Goal: Transaction & Acquisition: Purchase product/service

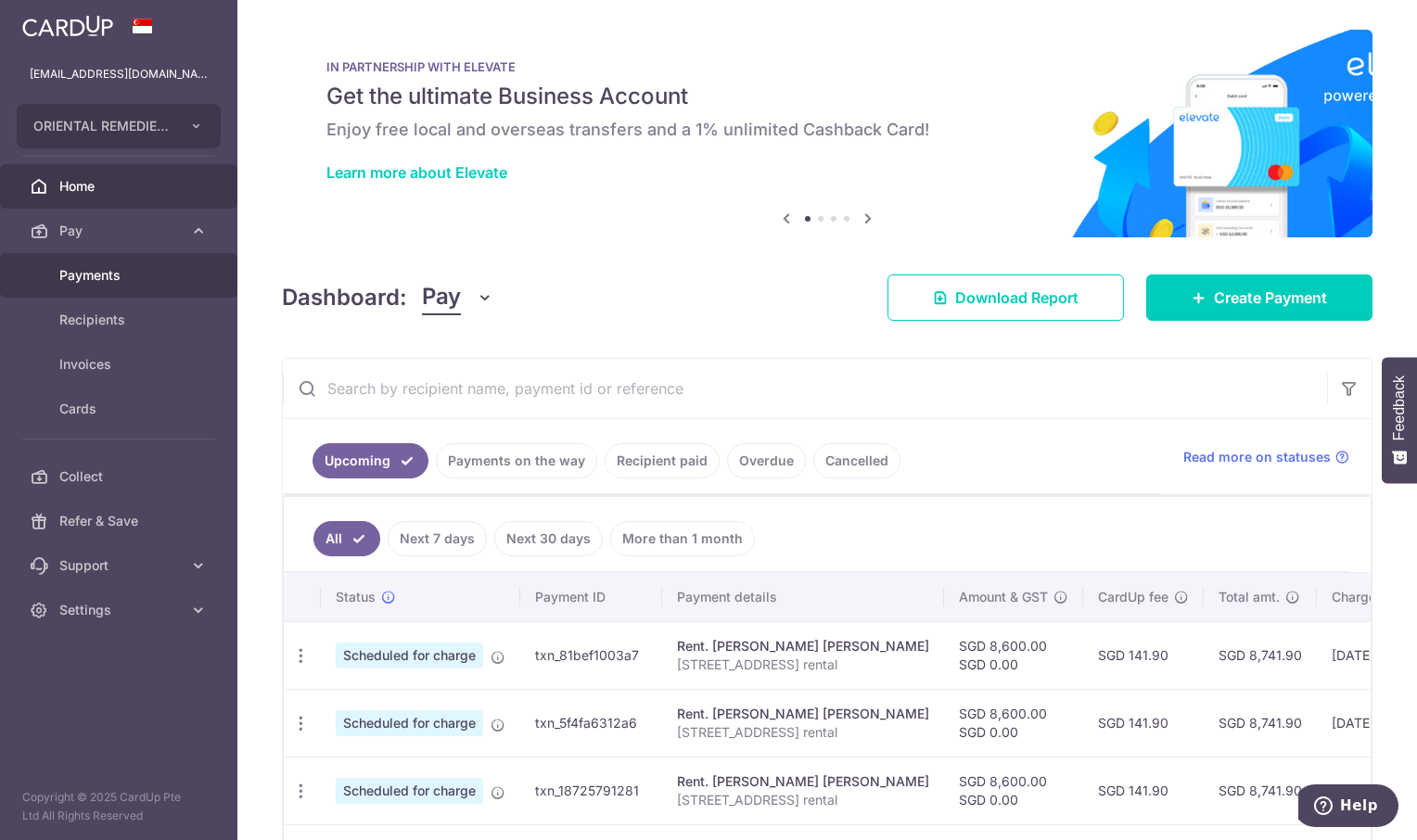
click at [101, 274] on span "Payments" at bounding box center [121, 276] width 123 height 19
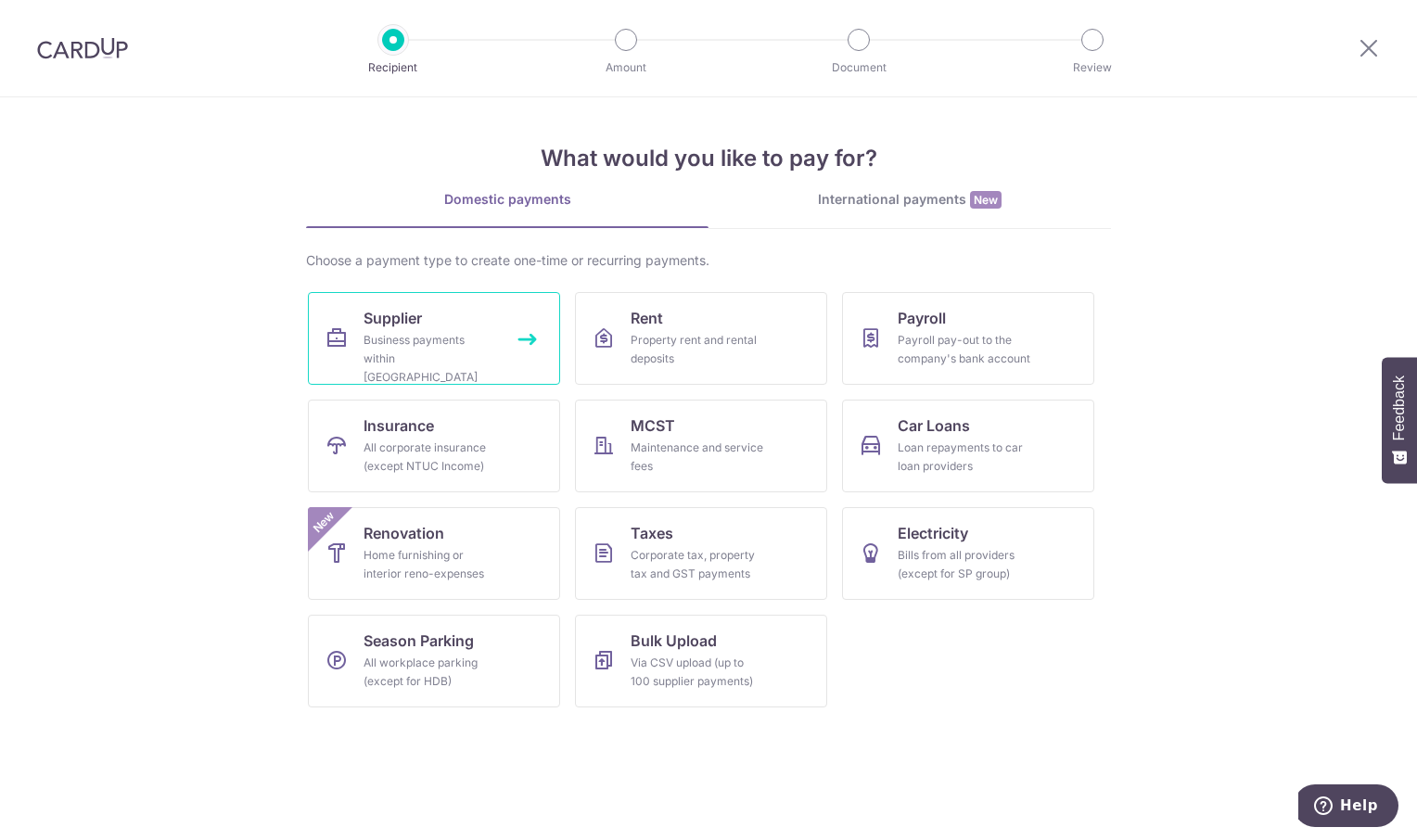
click at [442, 335] on div "Business payments within Singapore" at bounding box center [430, 359] width 133 height 56
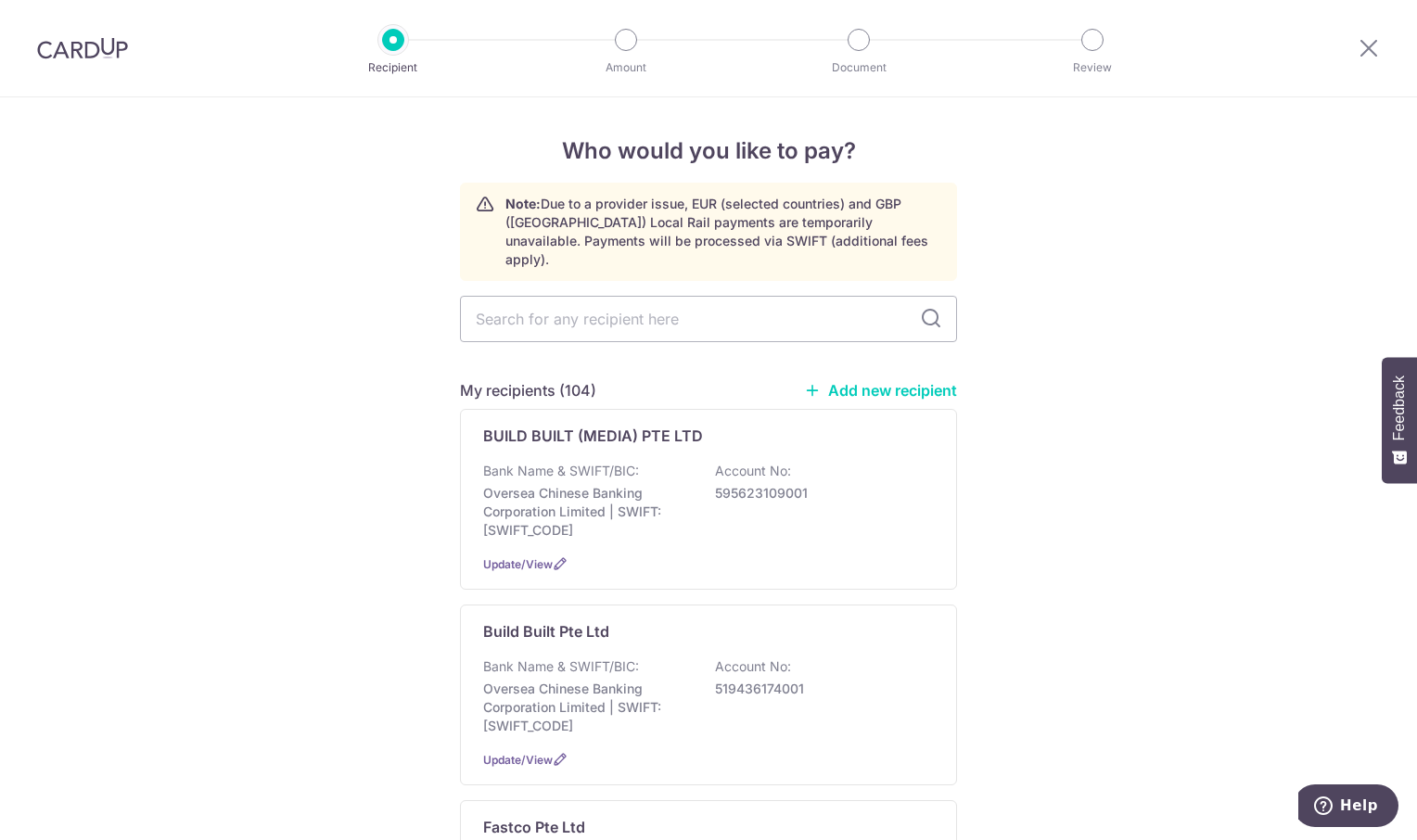
click at [880, 381] on link "Add new recipient" at bounding box center [880, 391] width 153 height 19
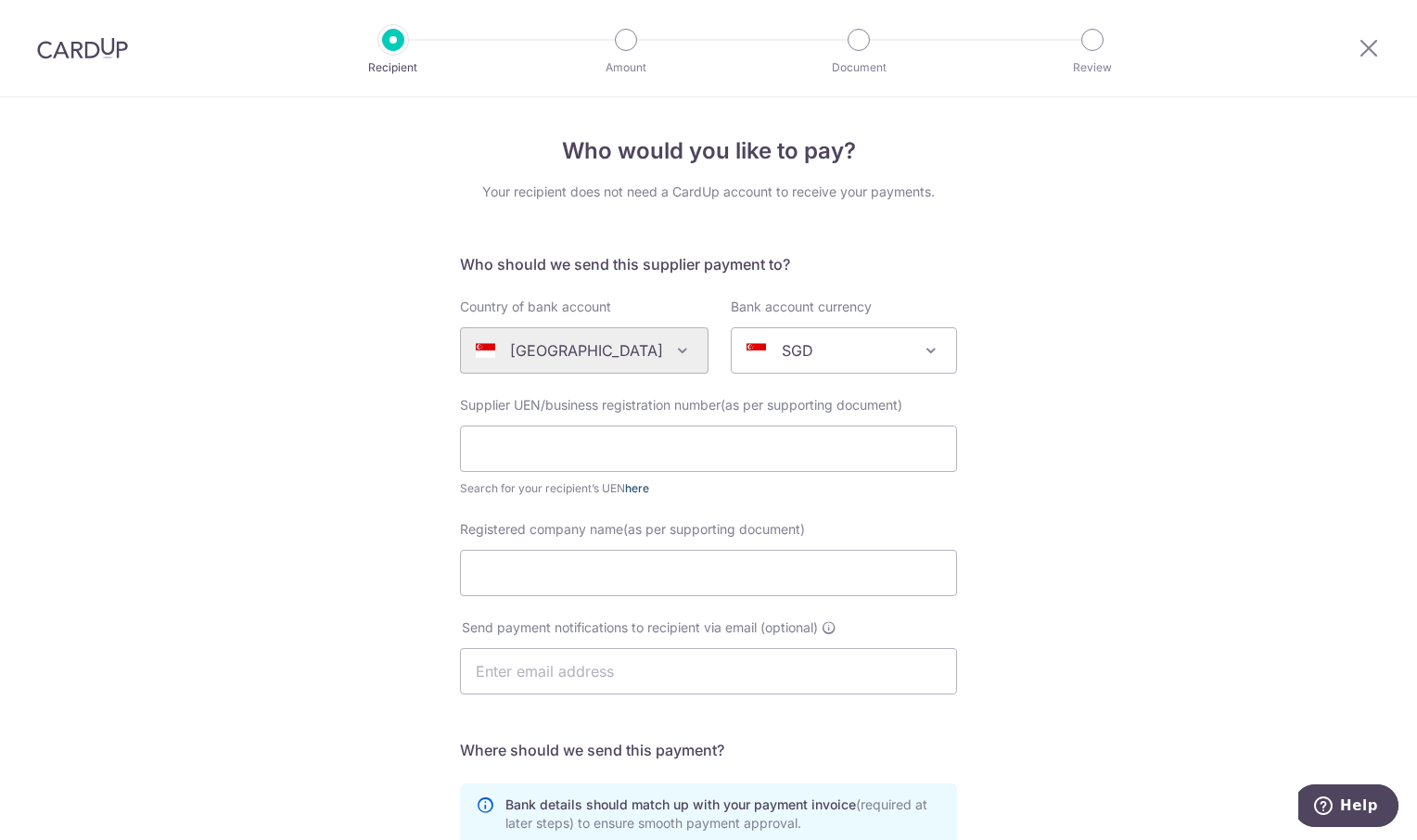
click at [635, 486] on link "here" at bounding box center [637, 488] width 25 height 14
click at [496, 572] on input "Registered company name(as per supporting document)" at bounding box center [708, 572] width 497 height 46
paste input "Bethel Chambers LLC"
type input "Bethel Chambers LLC"
click at [1080, 566] on div "Who would you like to pay? Your recipient does not need a CardUp account to rec…" at bounding box center [708, 659] width 1417 height 1123
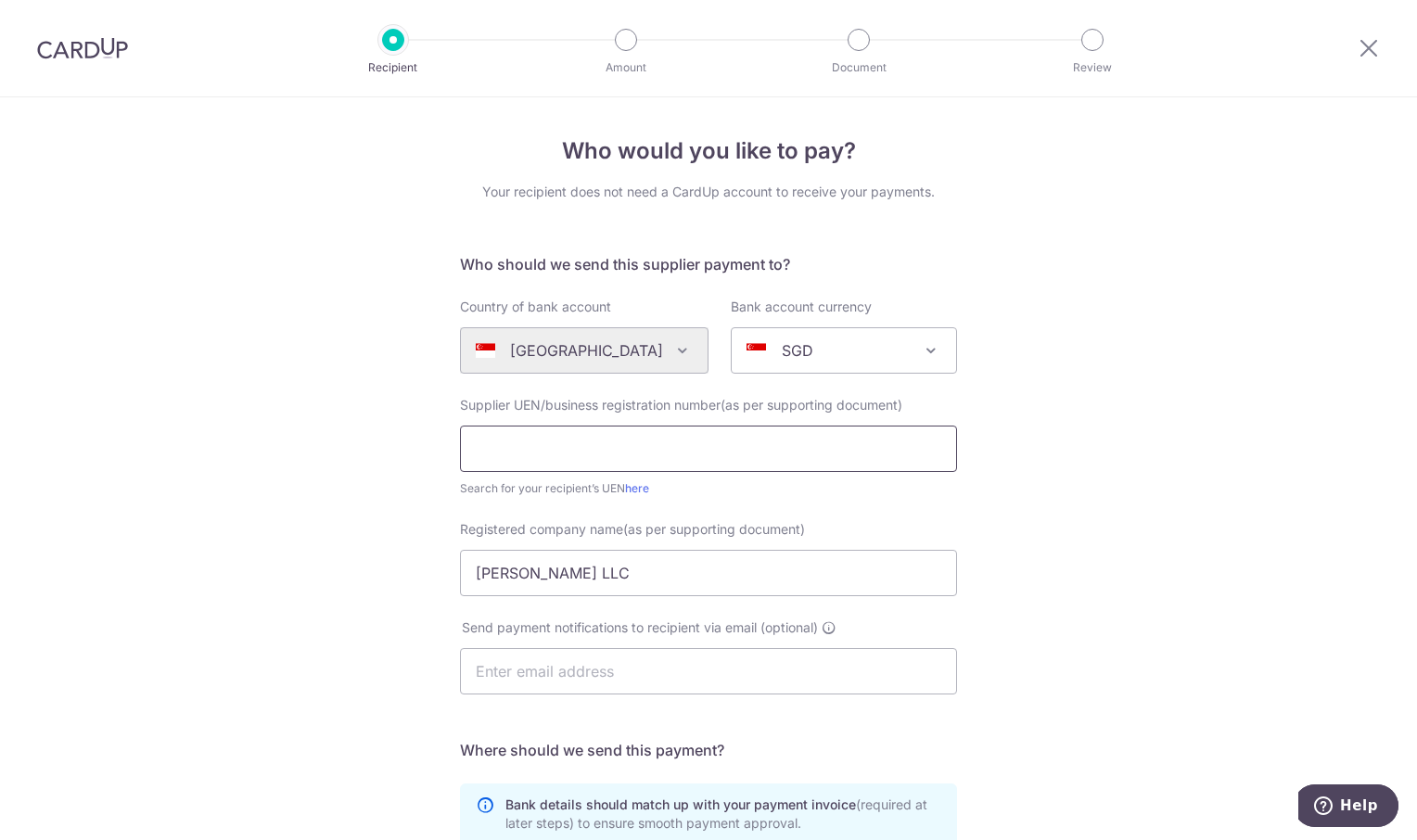
click at [512, 458] on input "text" at bounding box center [708, 448] width 497 height 46
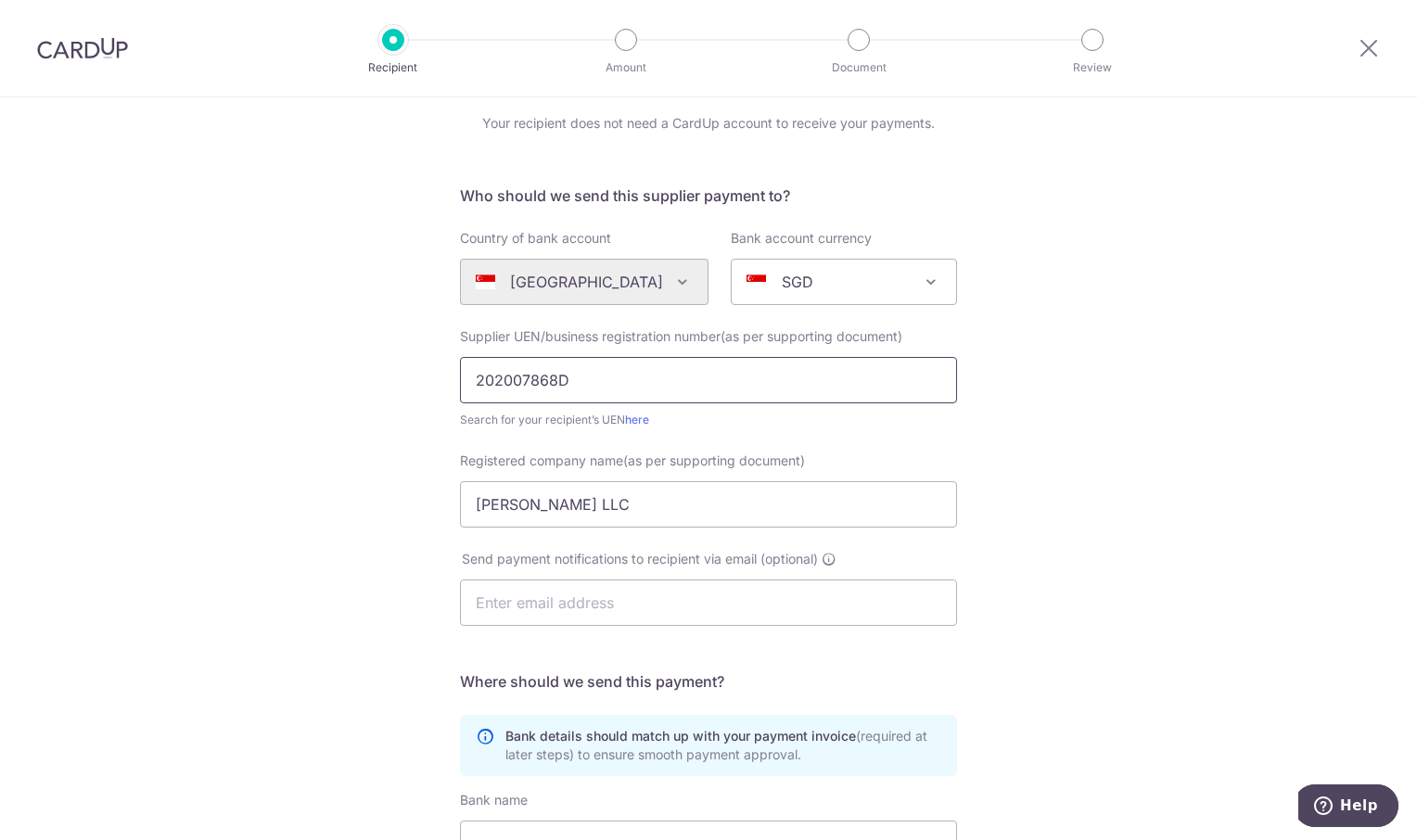
scroll to position [371, 0]
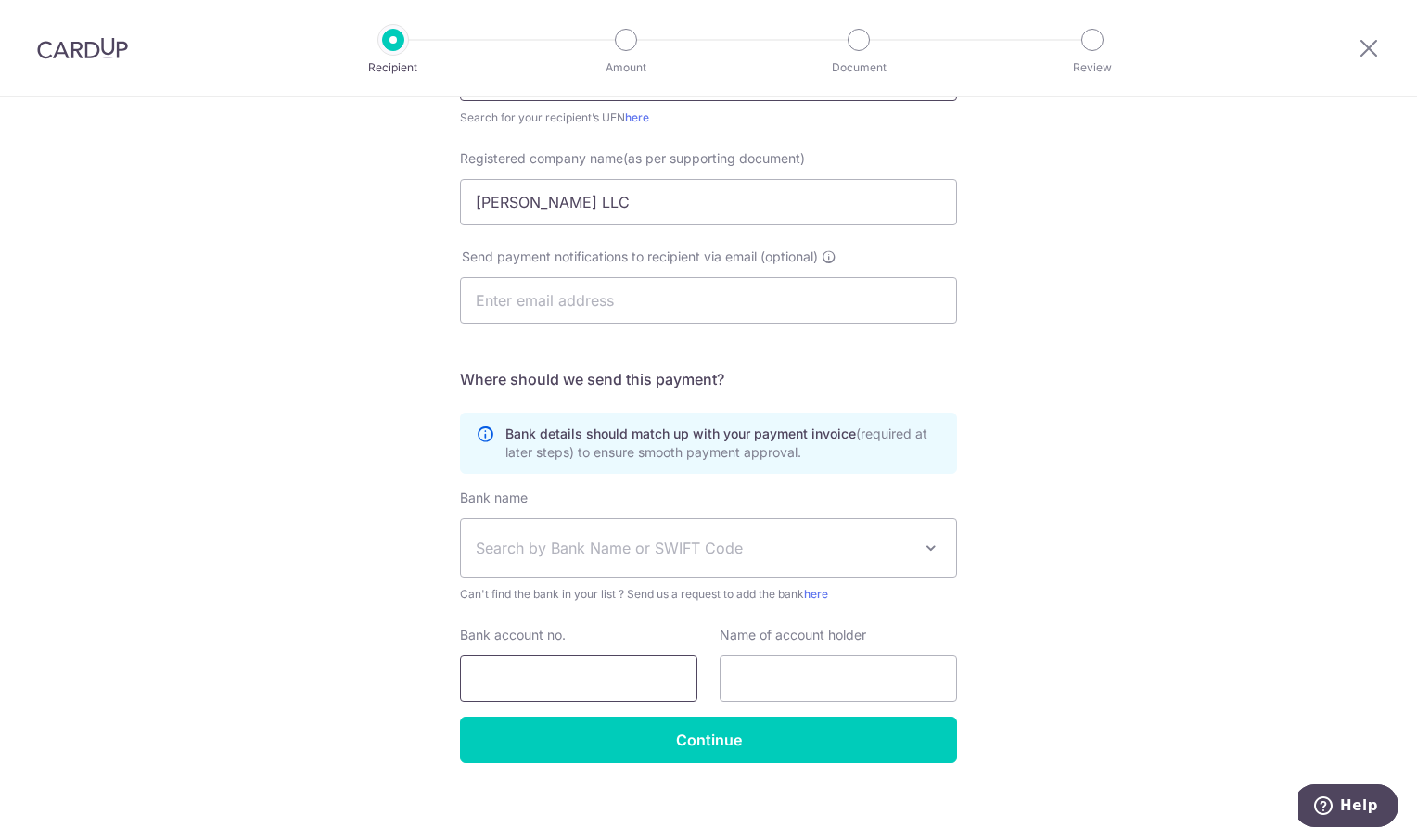
type input "202007868D"
click at [511, 671] on input "Bank account no." at bounding box center [578, 678] width 237 height 46
drag, startPoint x: 784, startPoint y: 686, endPoint x: 809, endPoint y: 678, distance: 26.2
click at [784, 686] on input "text" at bounding box center [837, 678] width 237 height 46
paste input "Bethel Chambers LLC"
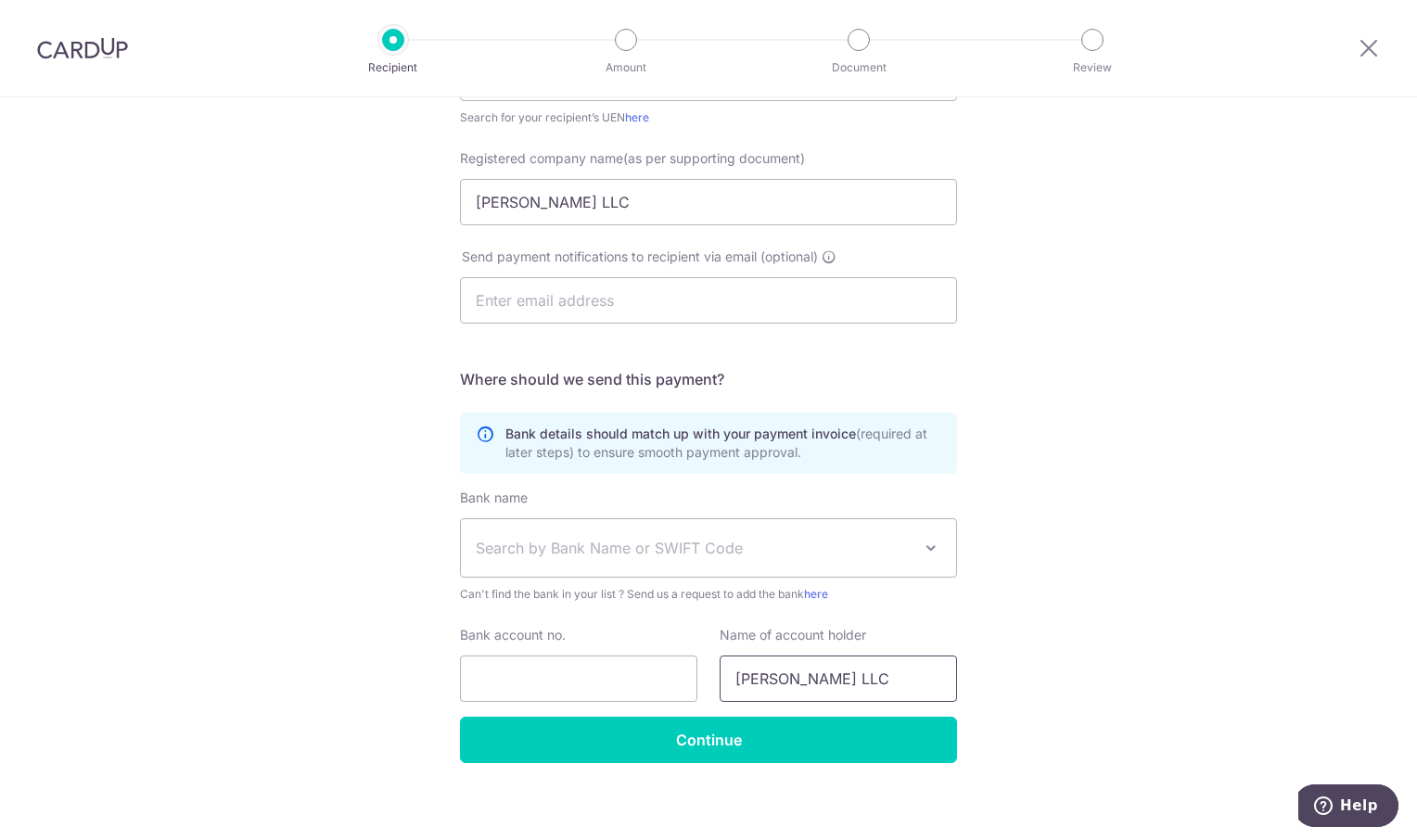
type input "Bethel Chambers LLC"
click at [1122, 668] on div "Who would you like to pay? Your recipient does not need a CardUp account to rec…" at bounding box center [708, 288] width 1417 height 1123
click at [497, 674] on input "Bank account no." at bounding box center [578, 678] width 237 height 46
paste input "072-106522-3"
click at [562, 676] on input "072-106522-3" at bounding box center [578, 678] width 237 height 46
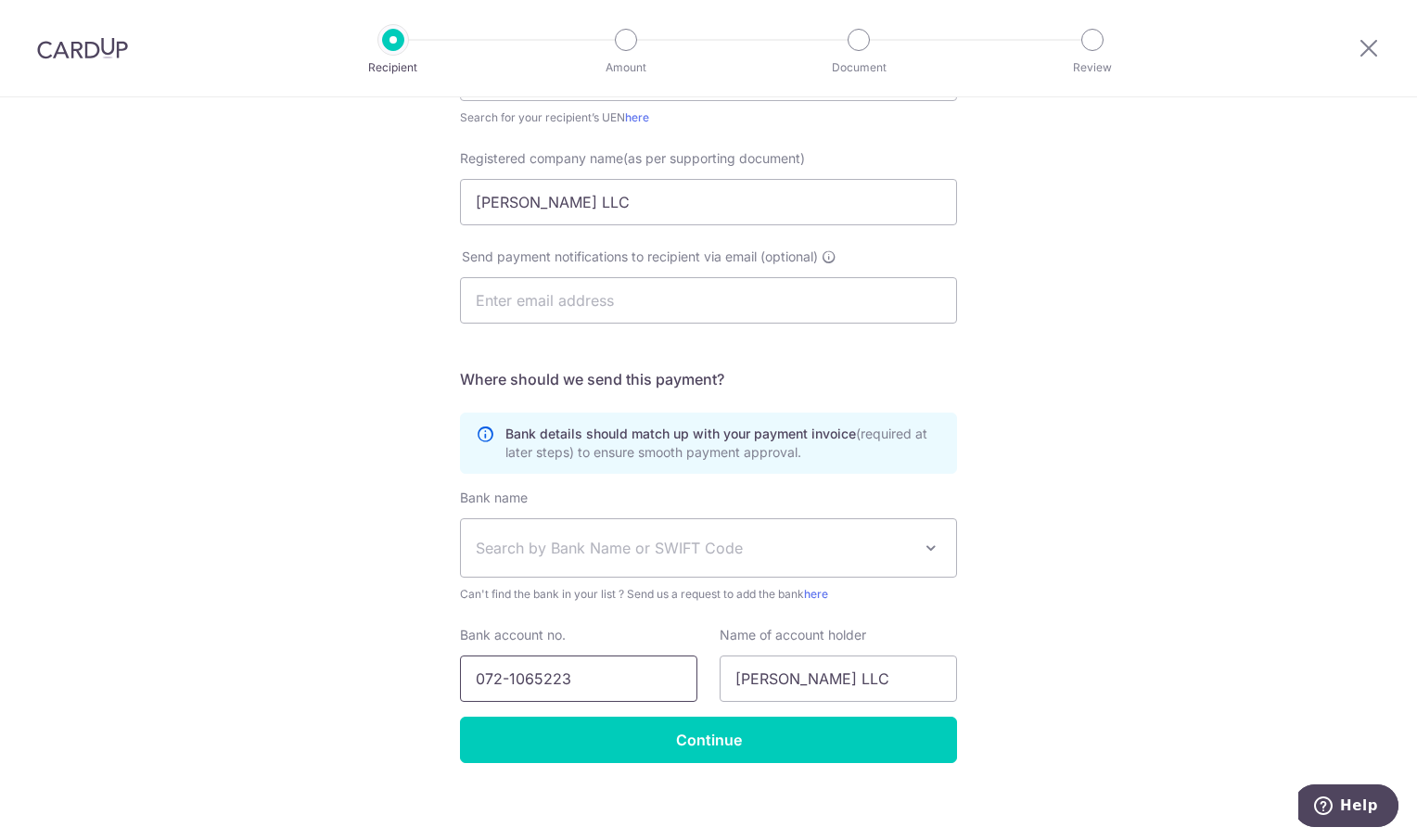
click at [503, 670] on input "072-1065223" at bounding box center [578, 678] width 237 height 46
type input "0721065223"
click at [564, 555] on span "Search by Bank Name or SWIFT Code" at bounding box center [694, 548] width 436 height 23
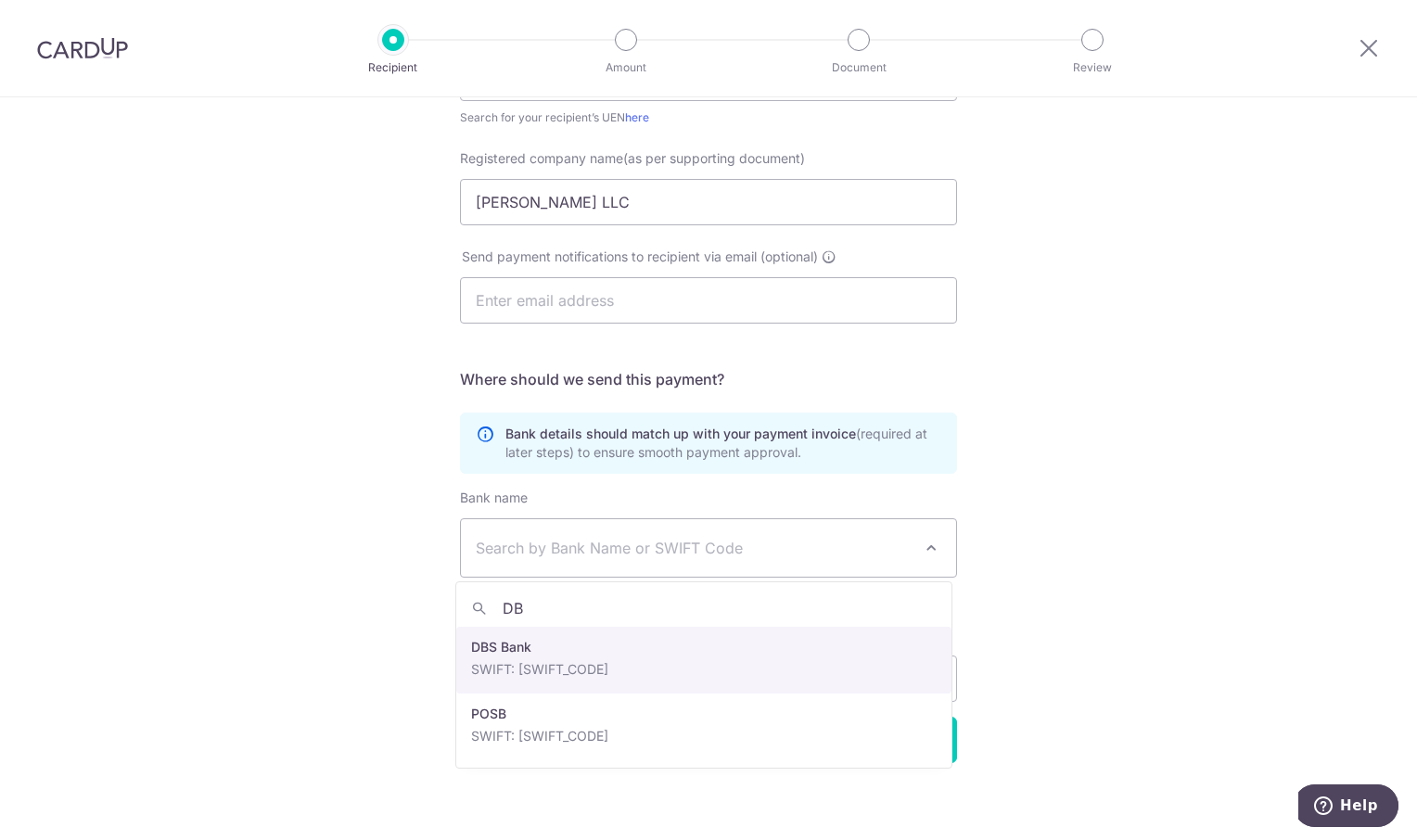
type input "DB"
select select "6"
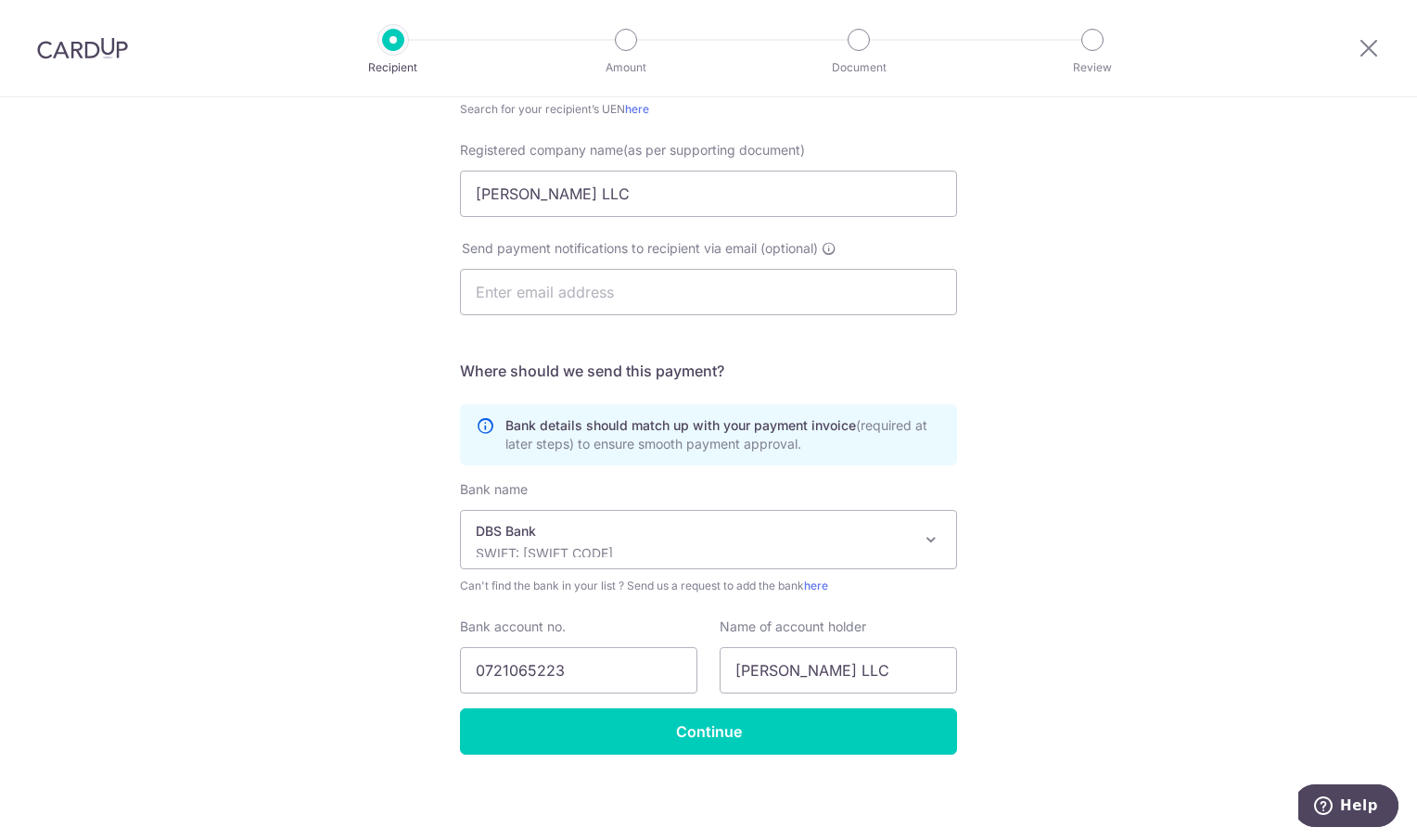
scroll to position [381, 0]
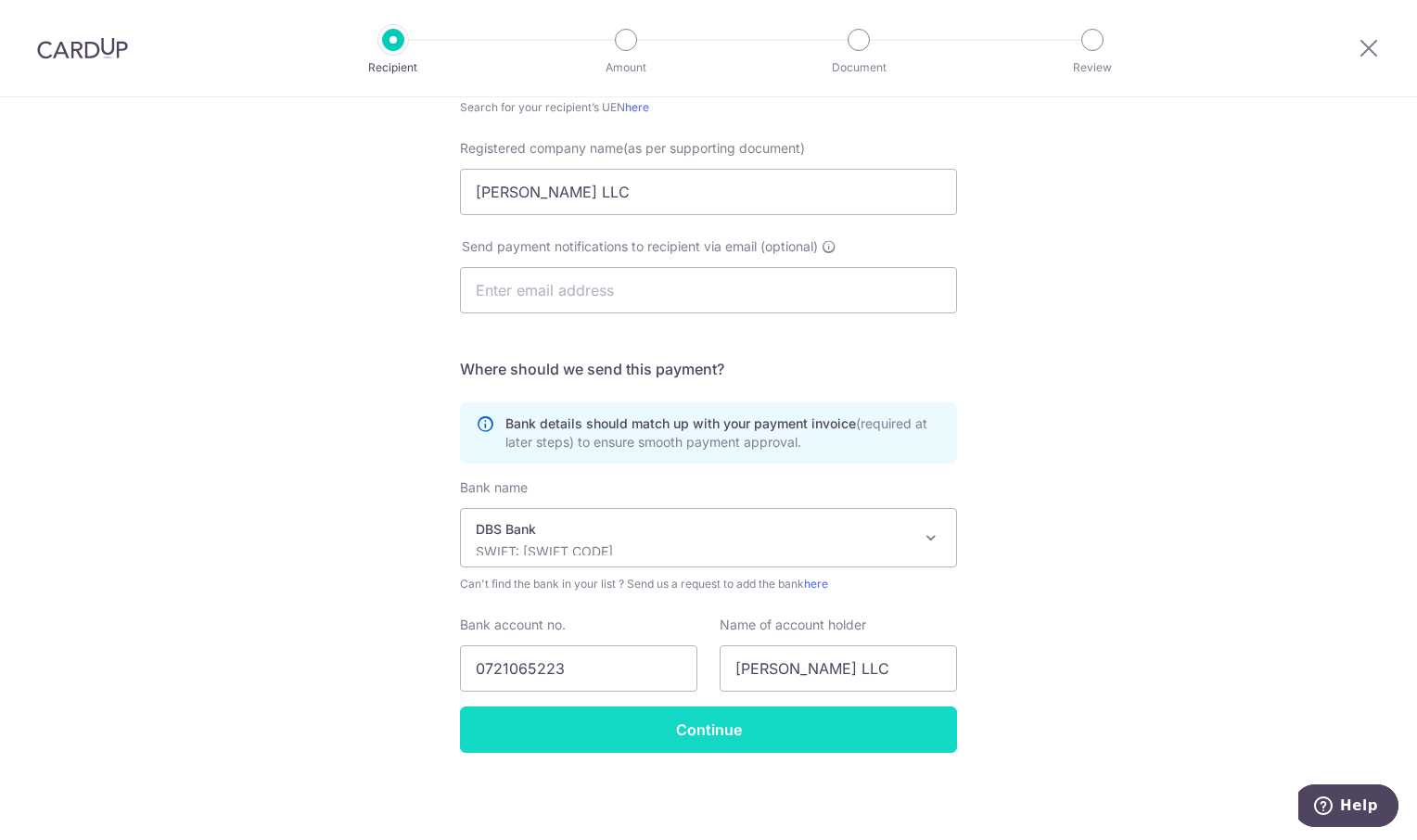
click at [721, 726] on input "Continue" at bounding box center [708, 729] width 497 height 46
